Goal: Information Seeking & Learning: Find specific fact

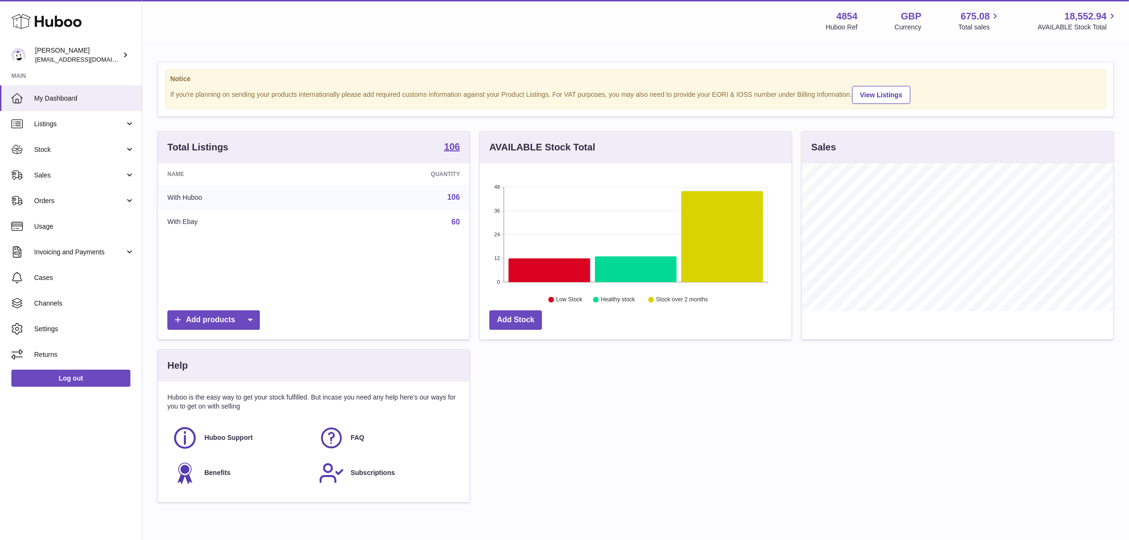
scroll to position [148, 312]
click at [100, 175] on span "Sales" at bounding box center [79, 175] width 91 height 9
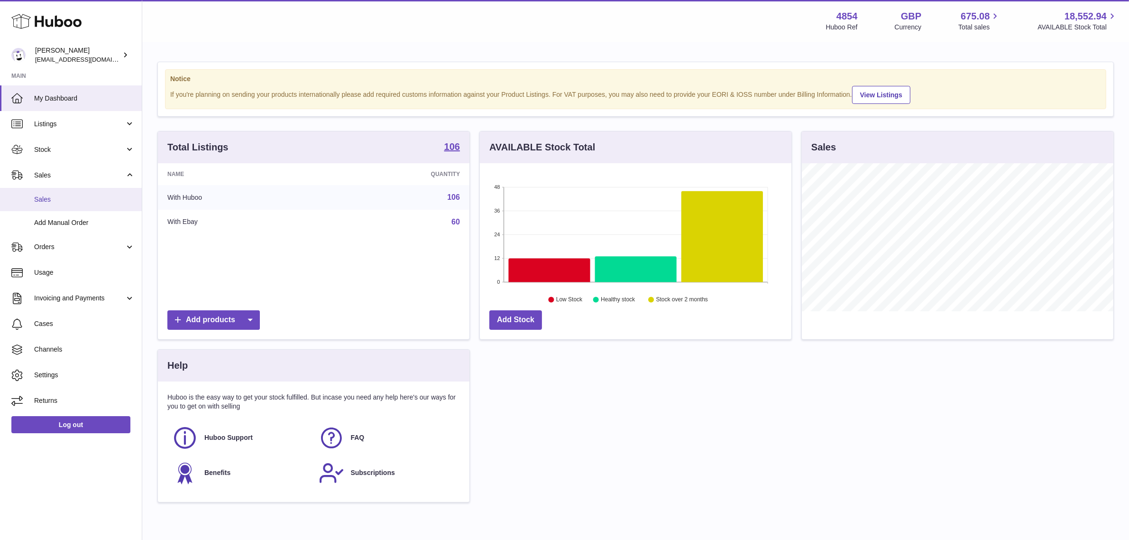
click at [84, 196] on span "Sales" at bounding box center [84, 199] width 101 height 9
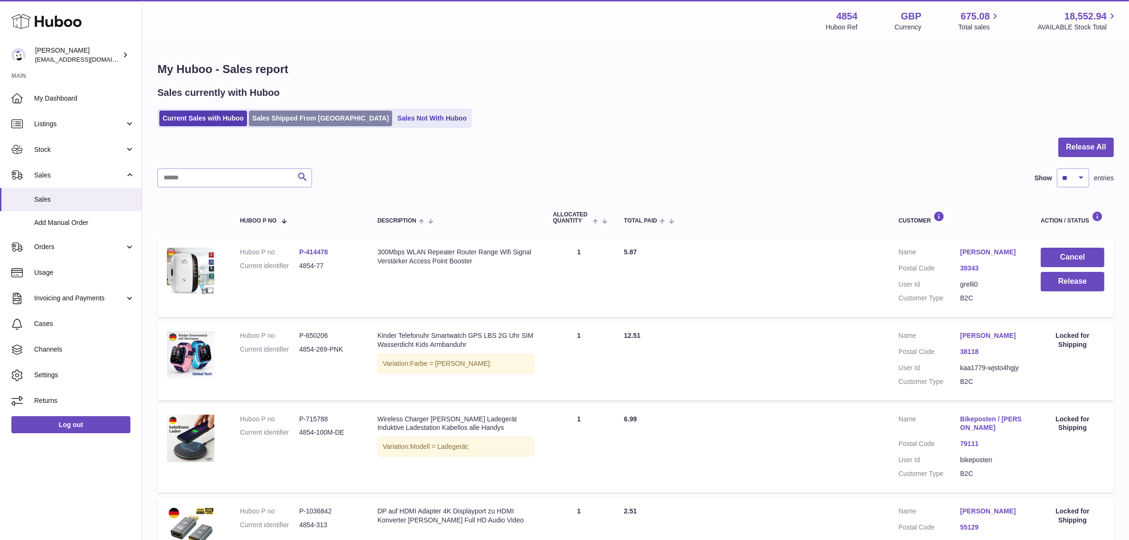
click at [315, 125] on link "Sales Shipped From [GEOGRAPHIC_DATA]" at bounding box center [320, 119] width 143 height 16
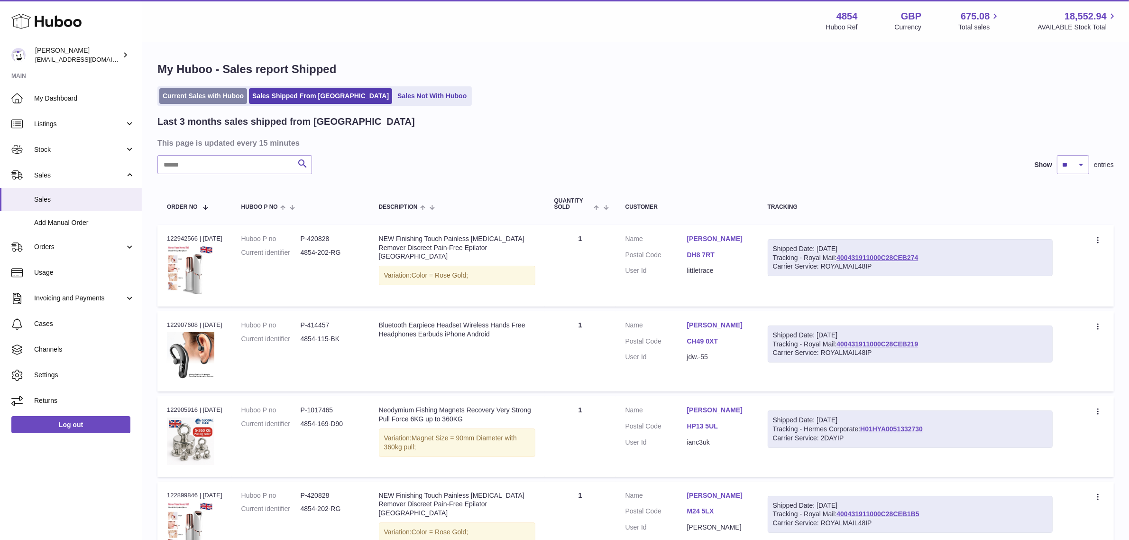
click at [217, 92] on link "Current Sales with Huboo" at bounding box center [203, 96] width 88 height 16
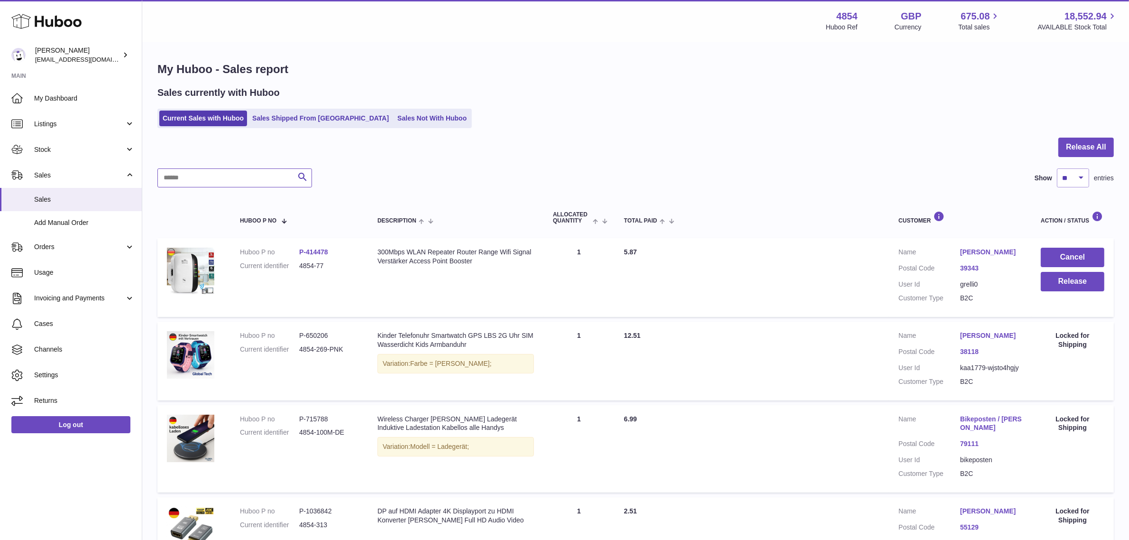
click at [189, 179] on input "text" at bounding box center [234, 177] width 155 height 19
type input "*"
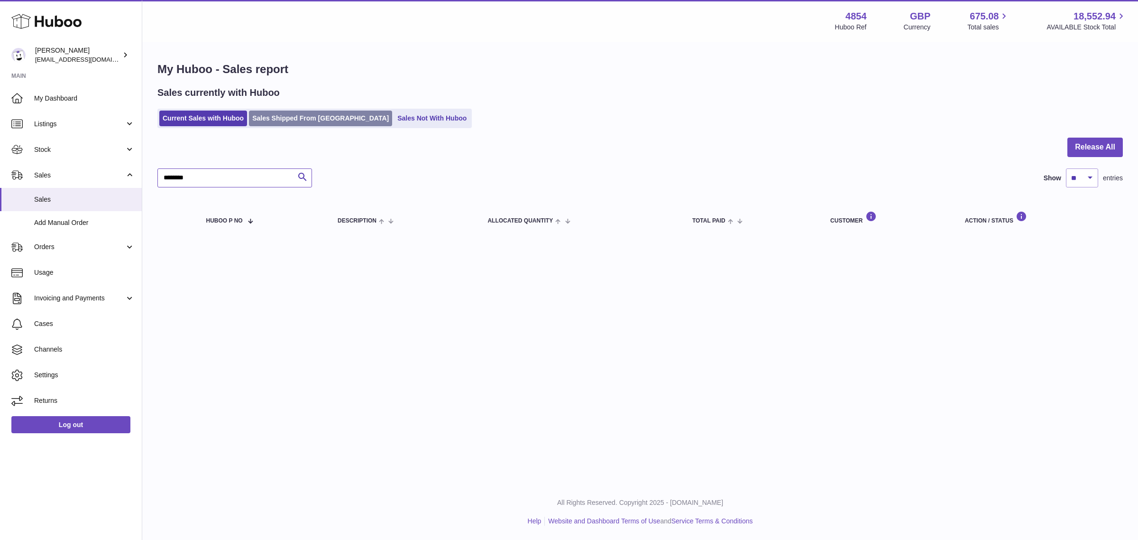
type input "********"
click at [325, 111] on link "Sales Shipped From [GEOGRAPHIC_DATA]" at bounding box center [320, 119] width 143 height 16
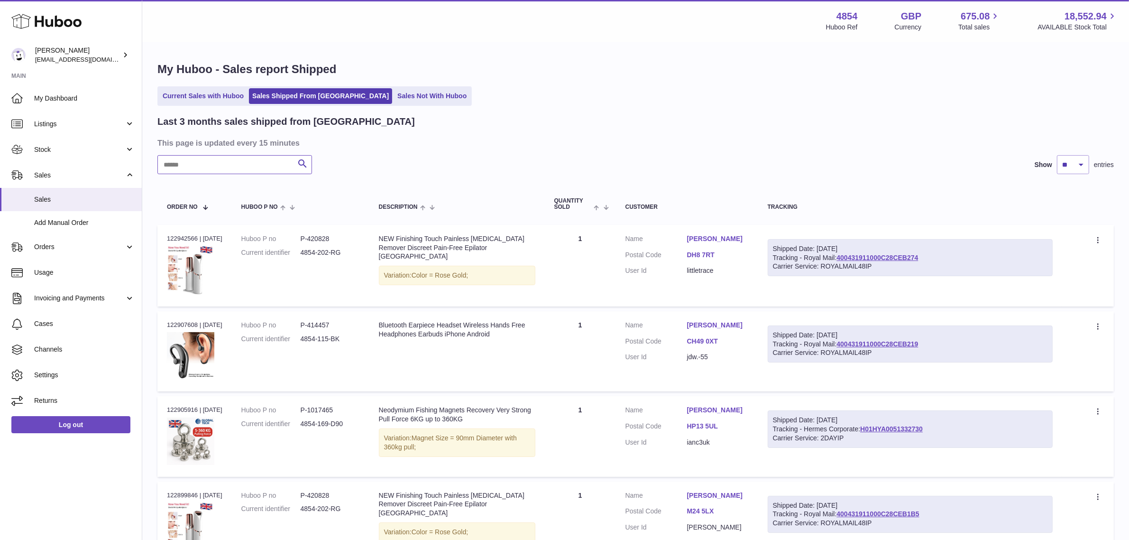
click at [268, 159] on input "text" at bounding box center [234, 164] width 155 height 19
paste input "********"
type input "********"
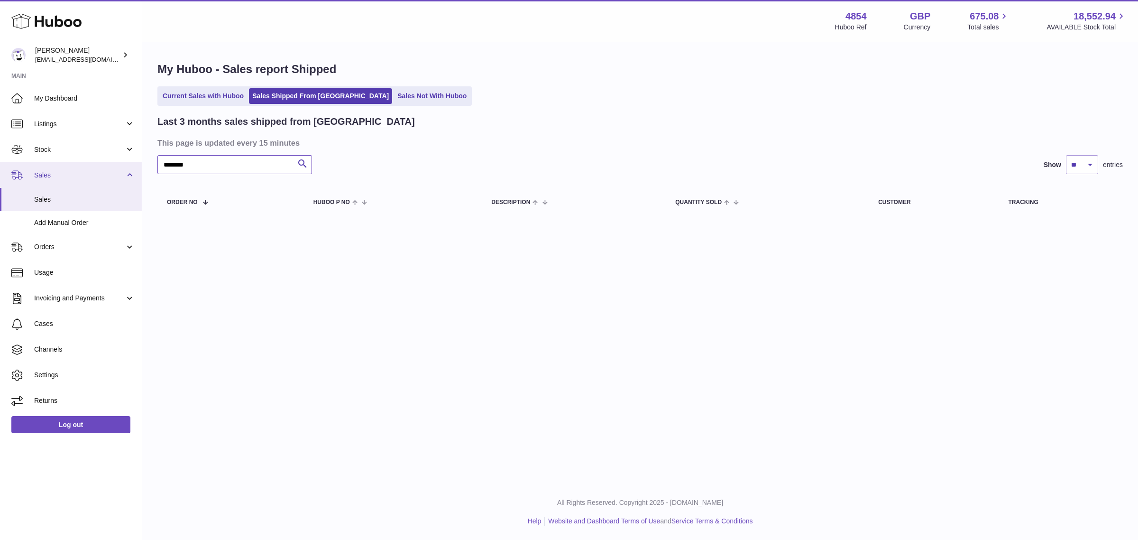
drag, startPoint x: 195, startPoint y: 160, endPoint x: 125, endPoint y: 164, distance: 70.8
click at [125, 164] on div "Huboo [PERSON_NAME] [EMAIL_ADDRESS][DOMAIN_NAME] Main My Dashboard Listings Not…" at bounding box center [569, 270] width 1138 height 540
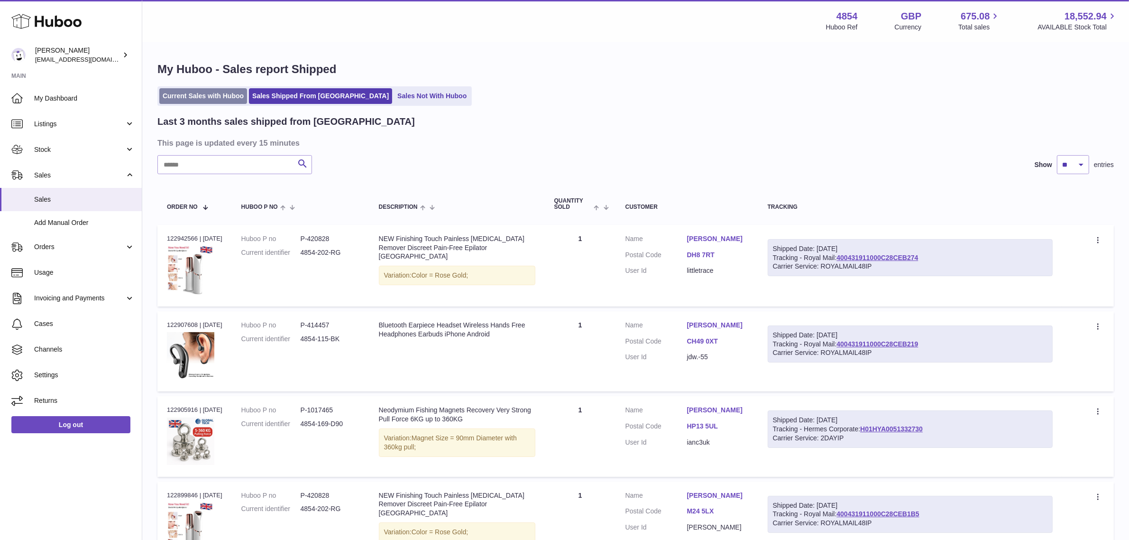
click at [213, 94] on link "Current Sales with Huboo" at bounding box center [203, 96] width 88 height 16
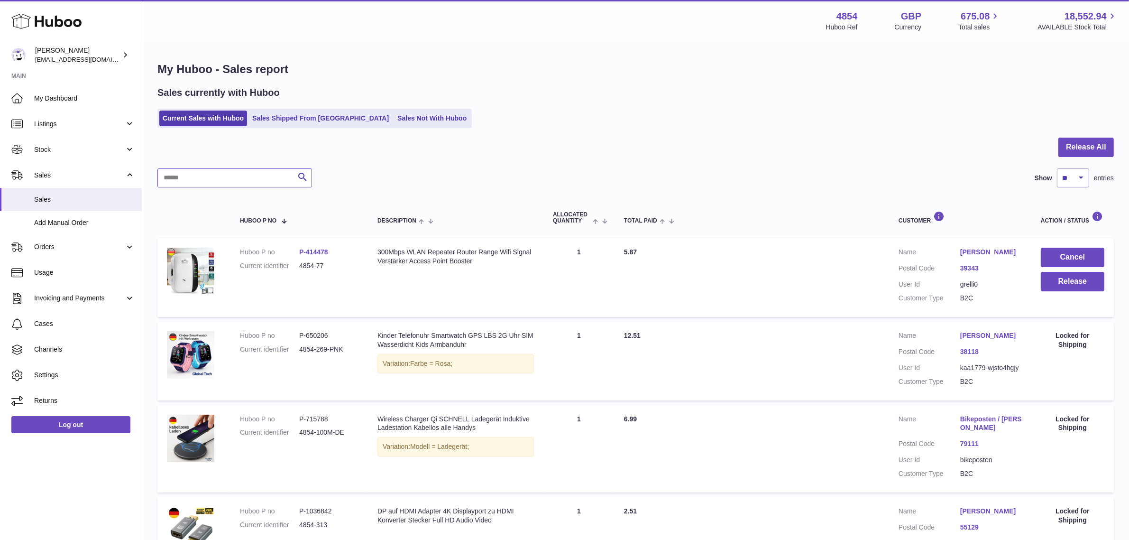
click at [172, 179] on input "text" at bounding box center [234, 177] width 155 height 19
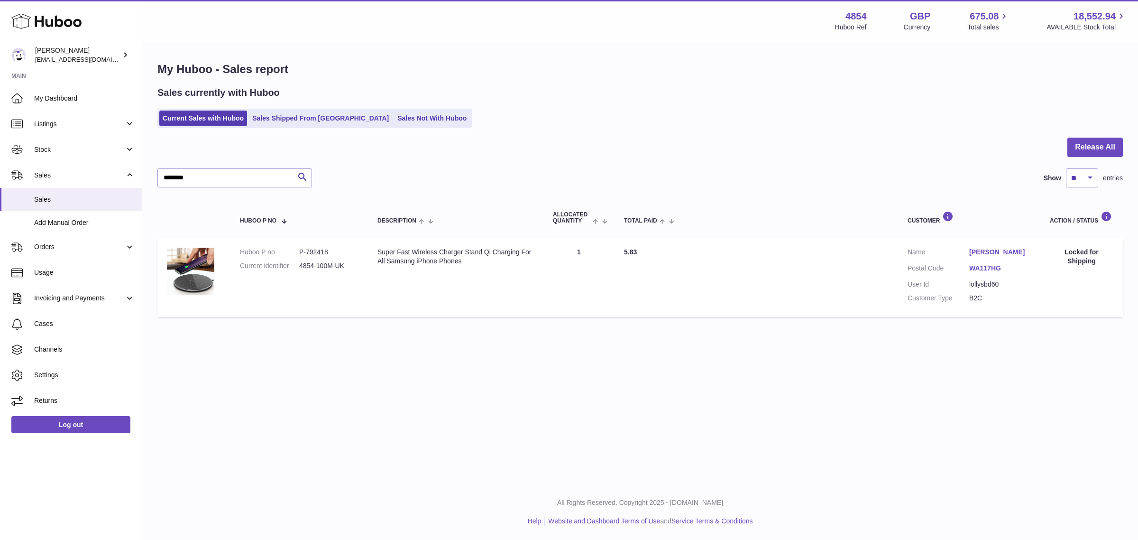
drag, startPoint x: 966, startPoint y: 247, endPoint x: 977, endPoint y: 262, distance: 19.0
click at [977, 262] on td "Customer Name [PERSON_NAME] Postal Code WA117HG User Id lollysbd60 Customer Typ…" at bounding box center [969, 277] width 142 height 79
copy dl "[PERSON_NAME]"
drag, startPoint x: 224, startPoint y: 174, endPoint x: 120, endPoint y: 183, distance: 105.2
click at [120, 183] on div "Huboo [PERSON_NAME] [EMAIL_ADDRESS][DOMAIN_NAME] Main My Dashboard Listings Not…" at bounding box center [569, 270] width 1138 height 540
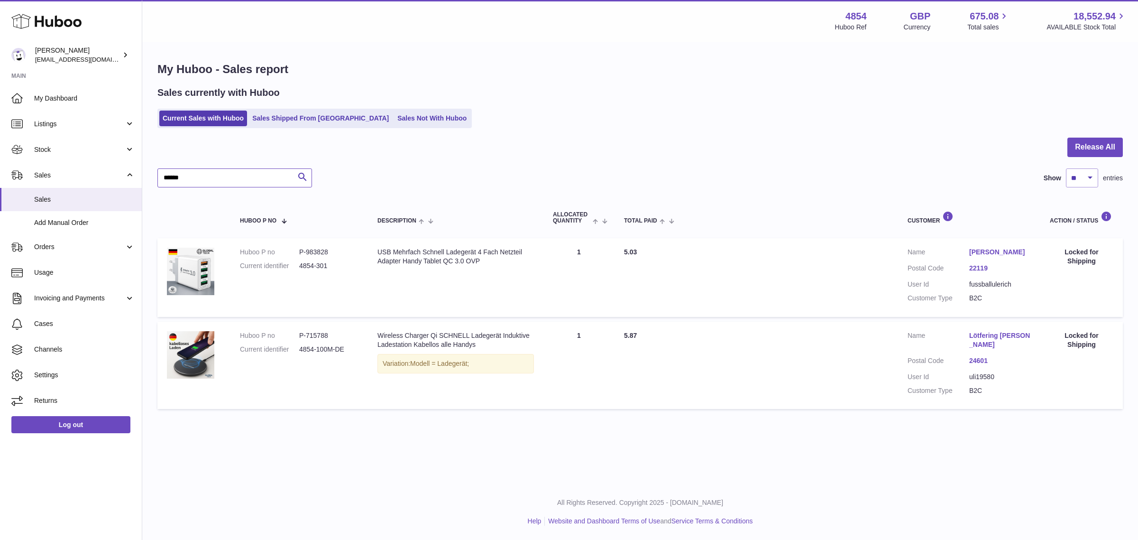
type input "******"
click at [971, 334] on link "Lötfering [PERSON_NAME]" at bounding box center [1001, 340] width 62 height 18
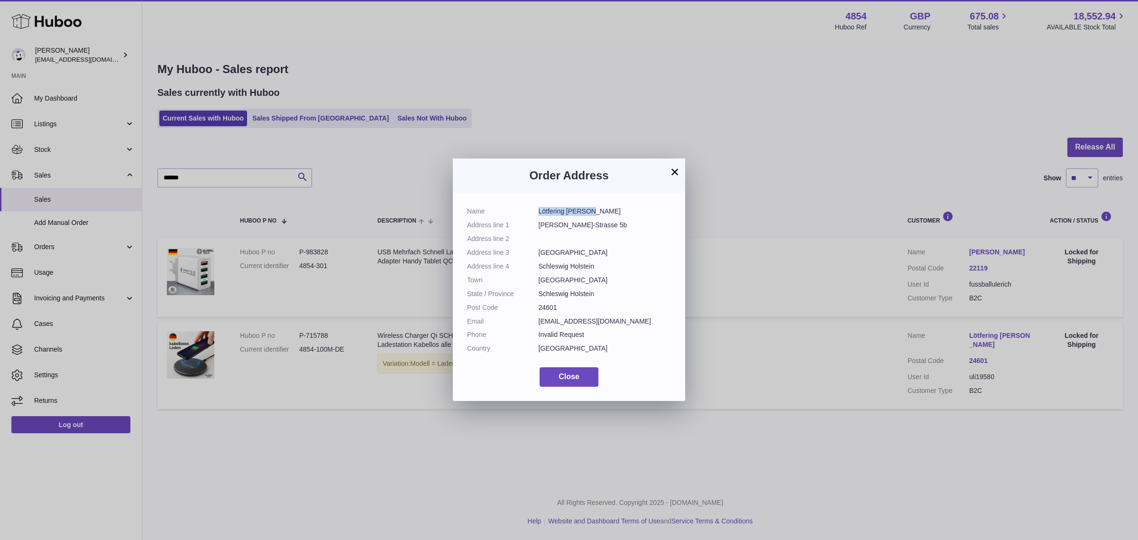
drag, startPoint x: 538, startPoint y: 209, endPoint x: 625, endPoint y: 212, distance: 86.9
click at [625, 212] on dd "Lötfering [PERSON_NAME]" at bounding box center [605, 211] width 133 height 9
copy dd "Lötfering [PERSON_NAME]"
drag, startPoint x: 612, startPoint y: 202, endPoint x: 596, endPoint y: 205, distance: 16.5
click at [612, 202] on div "Name [PERSON_NAME] Address line 1 [PERSON_NAME][STREET_ADDRESS] Address line 2 …" at bounding box center [569, 297] width 232 height 208
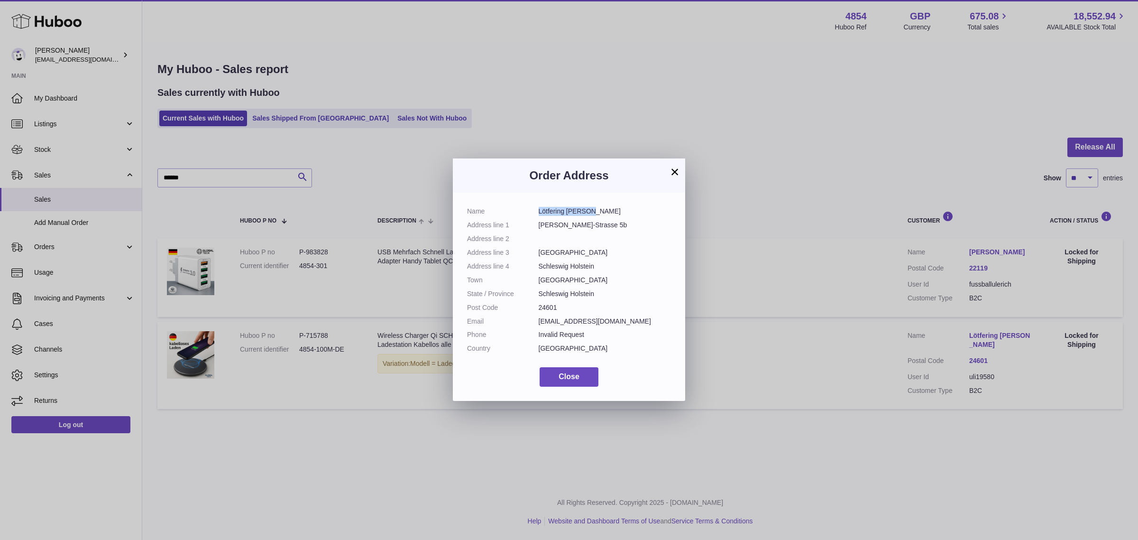
click at [587, 209] on dd "Lötfering [PERSON_NAME]" at bounding box center [605, 211] width 133 height 9
click at [586, 213] on dd "Lötfering [PERSON_NAME]" at bounding box center [605, 211] width 133 height 9
drag, startPoint x: 539, startPoint y: 211, endPoint x: 586, endPoint y: 211, distance: 47.4
click at [586, 211] on dd "Lötfering [PERSON_NAME]" at bounding box center [605, 211] width 133 height 9
copy dd "Lötfering [PERSON_NAME]"
